Goal: Task Accomplishment & Management: Use online tool/utility

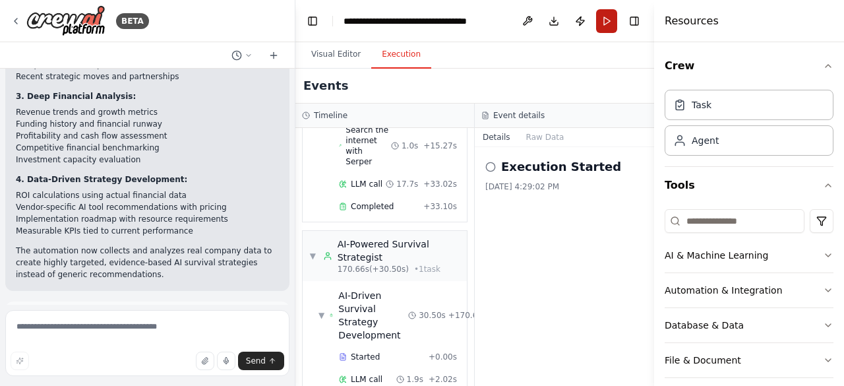
click at [606, 23] on button "Run" at bounding box center [606, 21] width 21 height 24
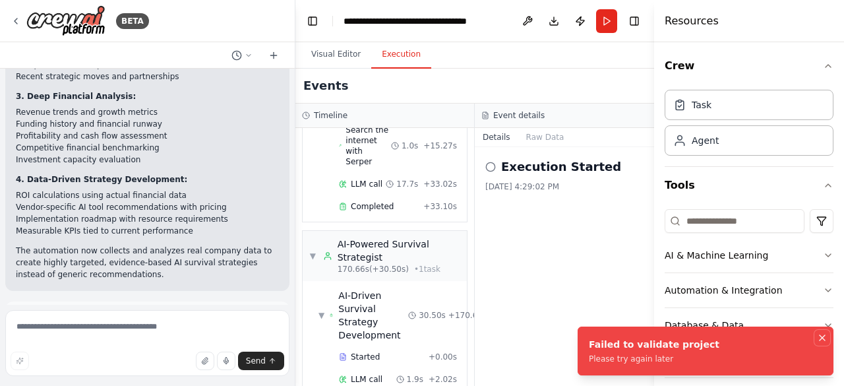
click at [820, 336] on icon "Notifications (F8)" at bounding box center [822, 337] width 11 height 11
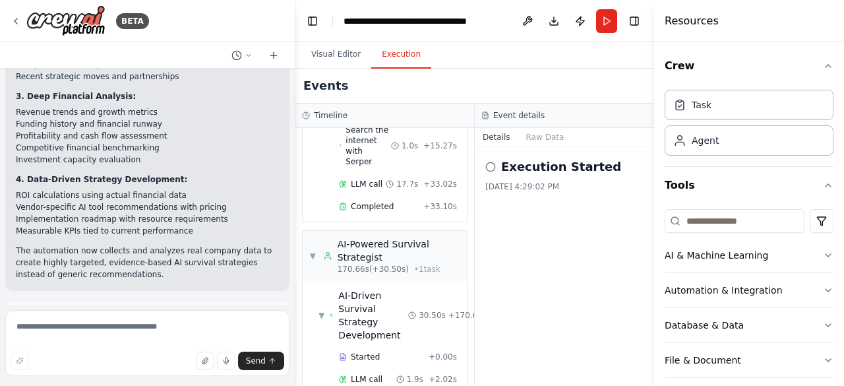
drag, startPoint x: 833, startPoint y: 1, endPoint x: 552, endPoint y: 52, distance: 286.4
click at [552, 52] on div "Visual Editor Execution" at bounding box center [475, 55] width 359 height 26
click at [328, 58] on button "Visual Editor" at bounding box center [336, 55] width 71 height 28
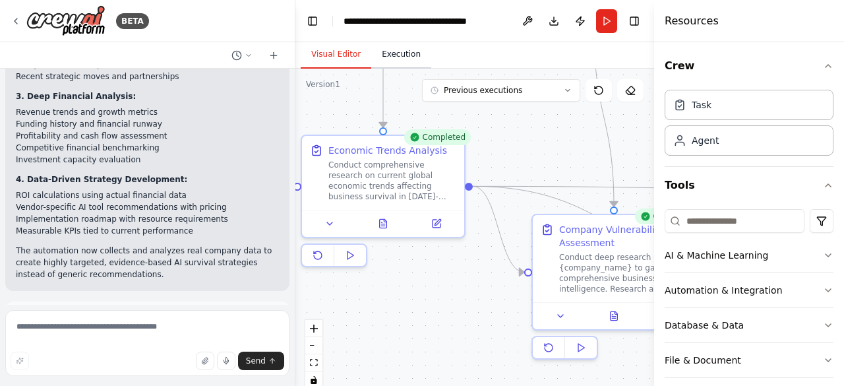
click at [391, 52] on button "Execution" at bounding box center [401, 55] width 60 height 28
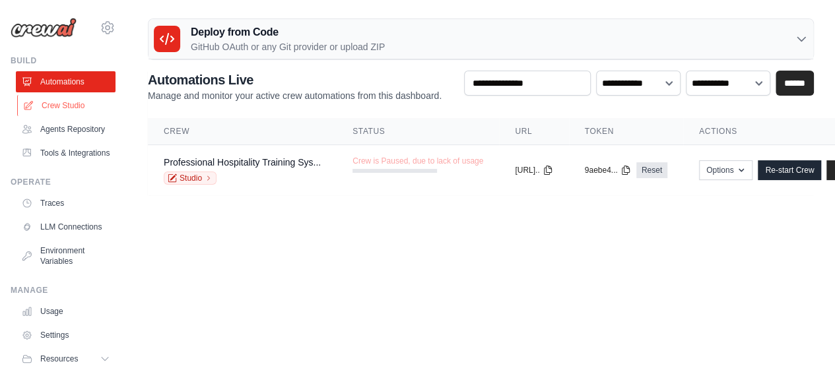
click at [62, 110] on link "Crew Studio" at bounding box center [67, 105] width 100 height 21
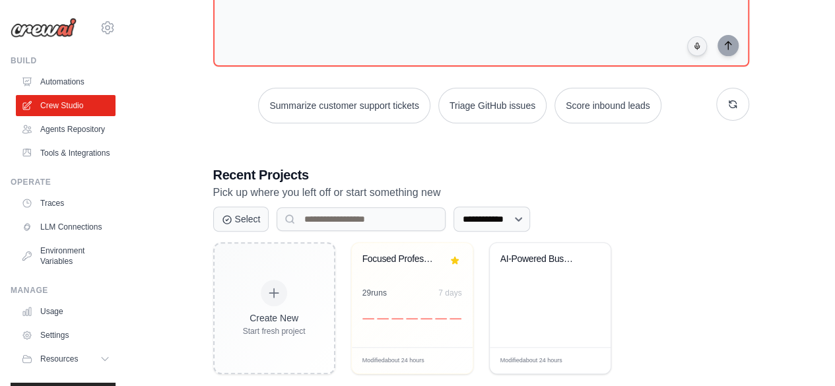
scroll to position [124, 0]
click at [518, 305] on div "AI-Powered Business Survival Analyz..." at bounding box center [549, 294] width 121 height 104
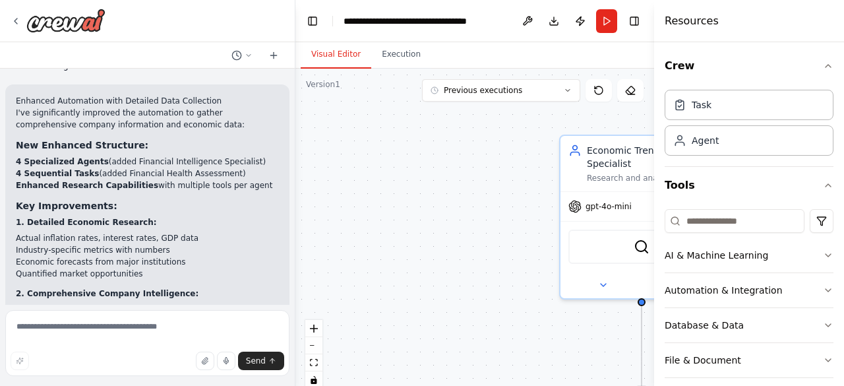
scroll to position [2238, 0]
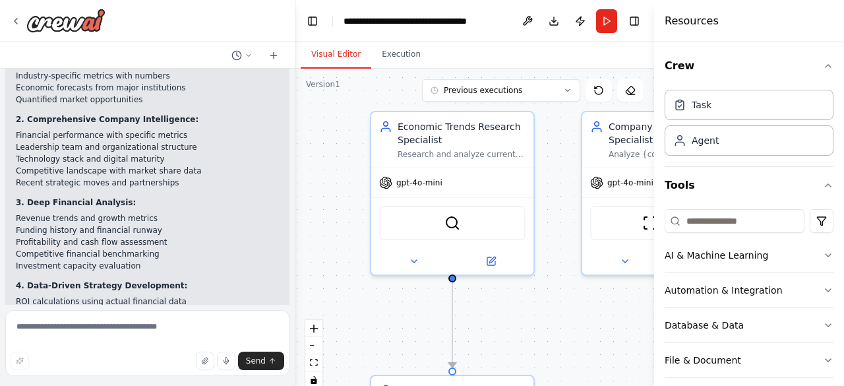
drag, startPoint x: 472, startPoint y: 200, endPoint x: 268, endPoint y: 134, distance: 214.9
click at [269, 138] on div "Hello! I'm the CrewAI assistant. What kind of automation do you want to build? …" at bounding box center [422, 193] width 844 height 386
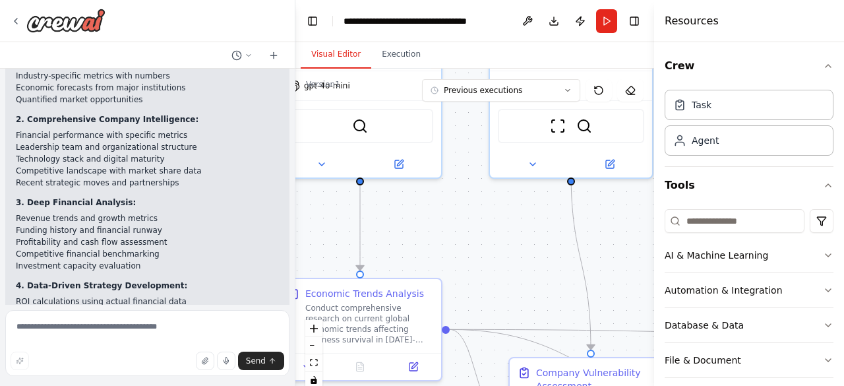
drag, startPoint x: 534, startPoint y: 286, endPoint x: 342, endPoint y: 124, distance: 250.9
click at [358, 135] on div ".deletable-edge-delete-btn { width: 20px; height: 20px; border: 0px solid #ffff…" at bounding box center [475, 234] width 359 height 330
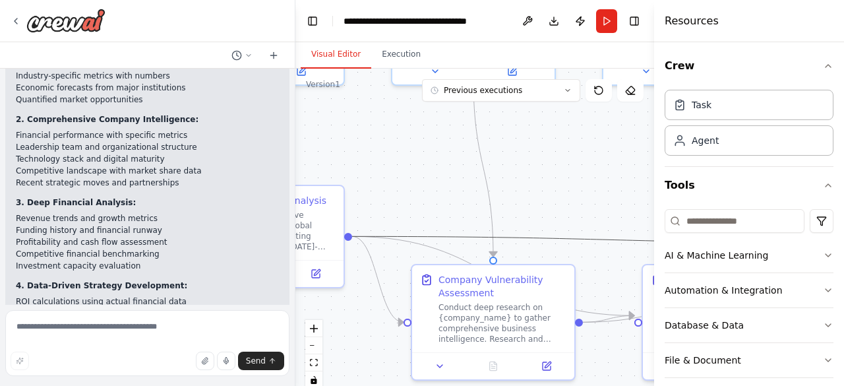
drag, startPoint x: 532, startPoint y: 232, endPoint x: 384, endPoint y: 86, distance: 207.6
click at [387, 89] on div ".deletable-edge-delete-btn { width: 20px; height: 20px; border: 0px solid #ffff…" at bounding box center [475, 234] width 359 height 330
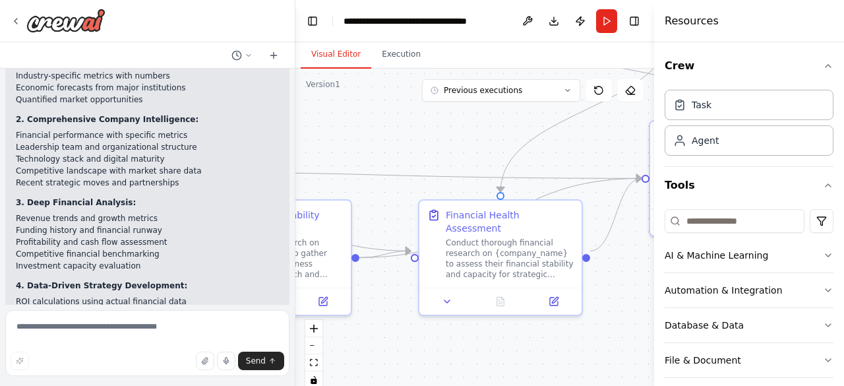
drag, startPoint x: 557, startPoint y: 194, endPoint x: 322, endPoint y: 88, distance: 257.5
click at [315, 90] on div ".deletable-edge-delete-btn { width: 20px; height: 20px; border: 0px solid #ffff…" at bounding box center [475, 234] width 359 height 330
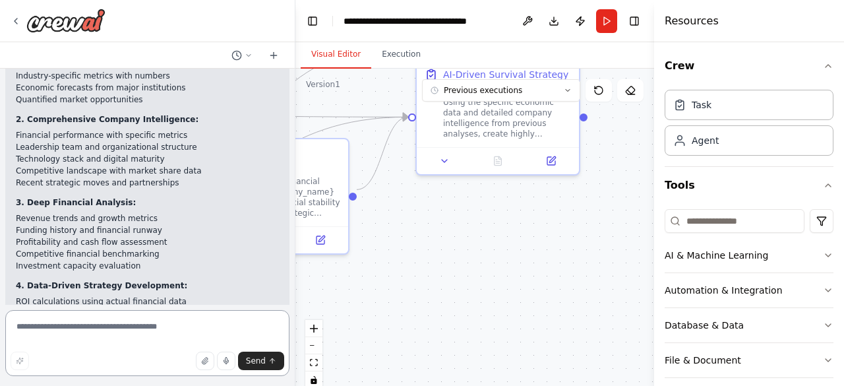
drag, startPoint x: 570, startPoint y: 342, endPoint x: 228, endPoint y: 313, distance: 343.6
click at [228, 313] on div "Hello! I'm the CrewAI assistant. What kind of automation do you want to build? …" at bounding box center [422, 193] width 844 height 386
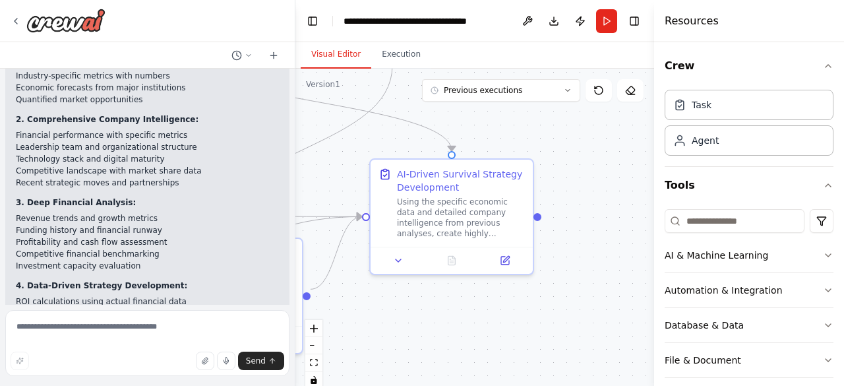
drag, startPoint x: 369, startPoint y: 201, endPoint x: 465, endPoint y: 315, distance: 148.4
click at [465, 315] on div ".deletable-edge-delete-btn { width: 20px; height: 20px; border: 0px solid #ffff…" at bounding box center [475, 234] width 359 height 330
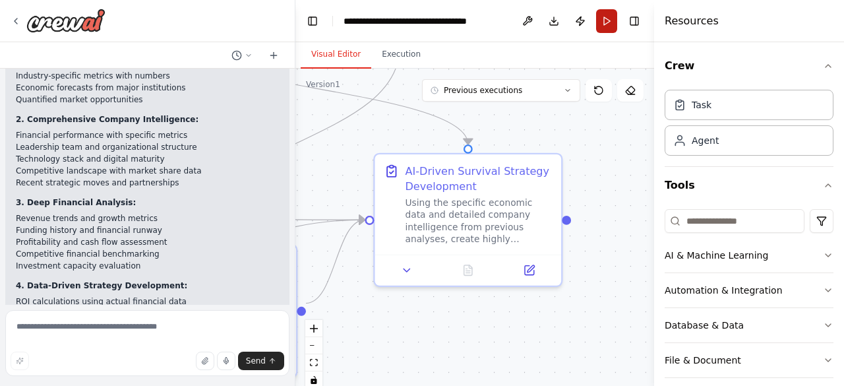
click at [604, 22] on button "Run" at bounding box center [606, 21] width 21 height 24
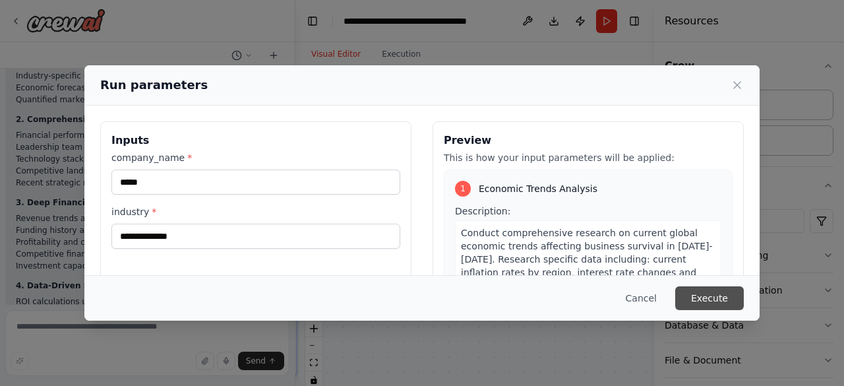
click at [693, 296] on button "Execute" at bounding box center [710, 298] width 69 height 24
